Goal: Transaction & Acquisition: Subscribe to service/newsletter

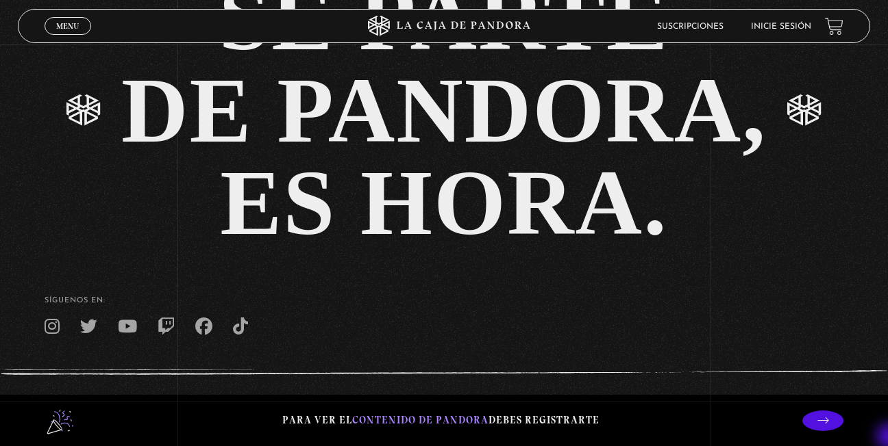
scroll to position [2884, 0]
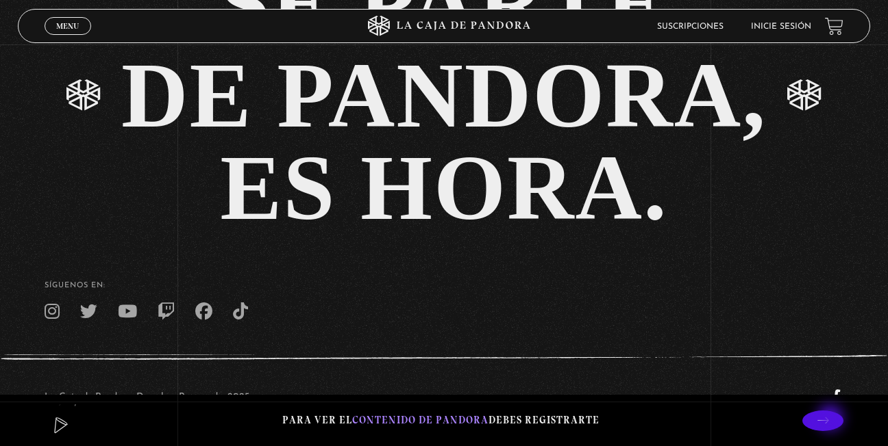
click at [829, 420] on icon at bounding box center [823, 421] width 12 height 12
